Goal: Find specific page/section: Find specific page/section

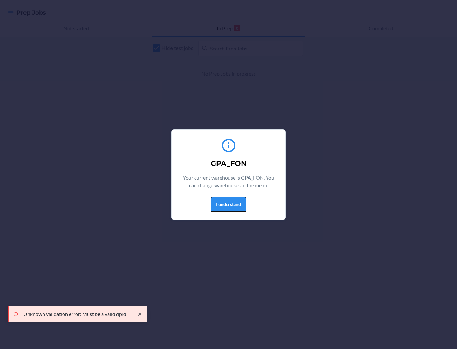
click at [228, 204] on button "I understand" at bounding box center [229, 204] width 36 height 15
